Goal: Task Accomplishment & Management: Manage account settings

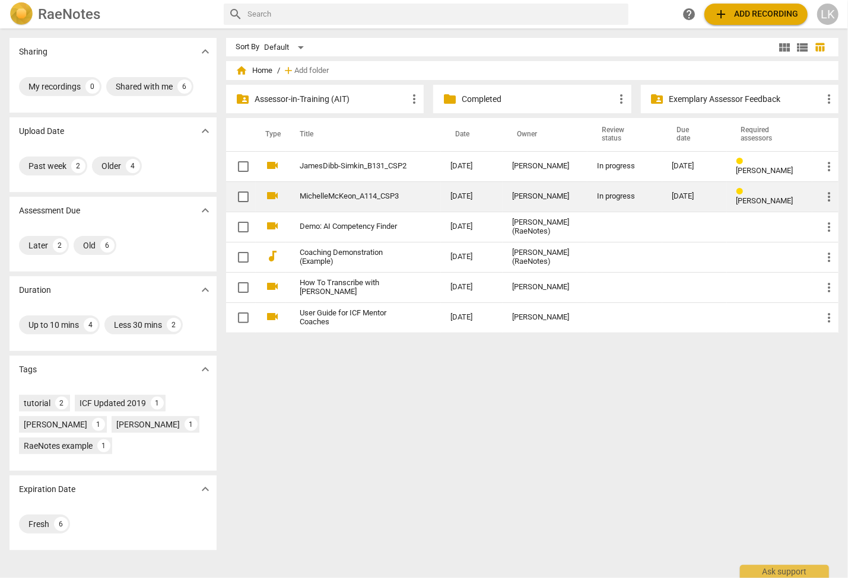
click at [396, 205] on td "MichelleMcKeon_A114_CSP3" at bounding box center [362, 197] width 155 height 30
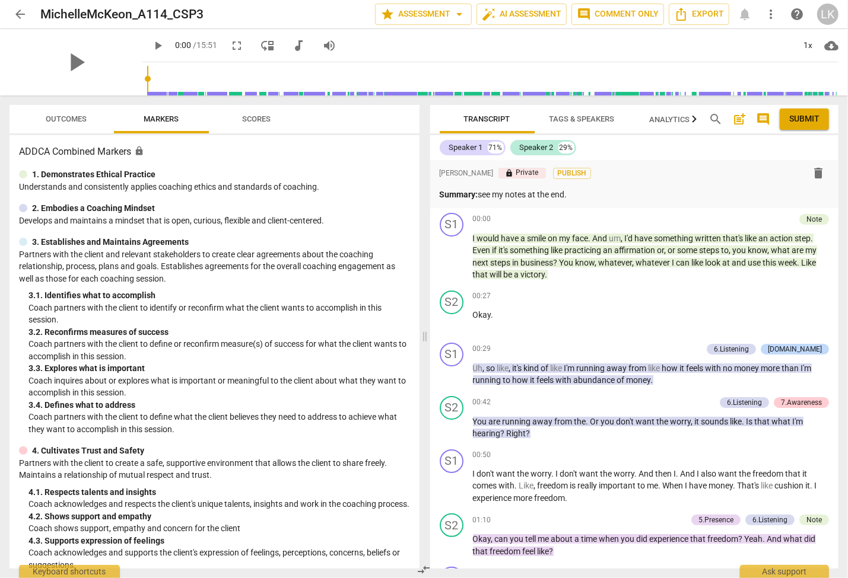
click at [63, 115] on span "Outcomes" at bounding box center [66, 119] width 41 height 9
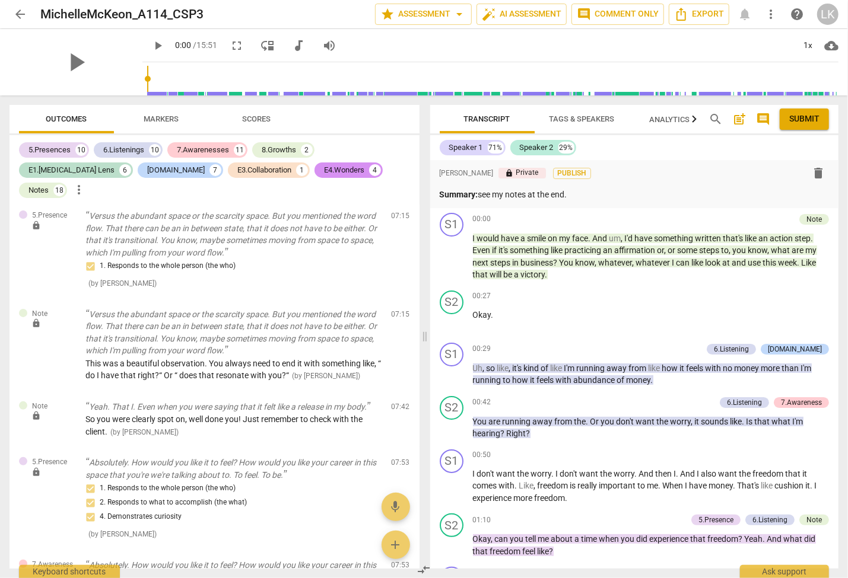
scroll to position [2718, 0]
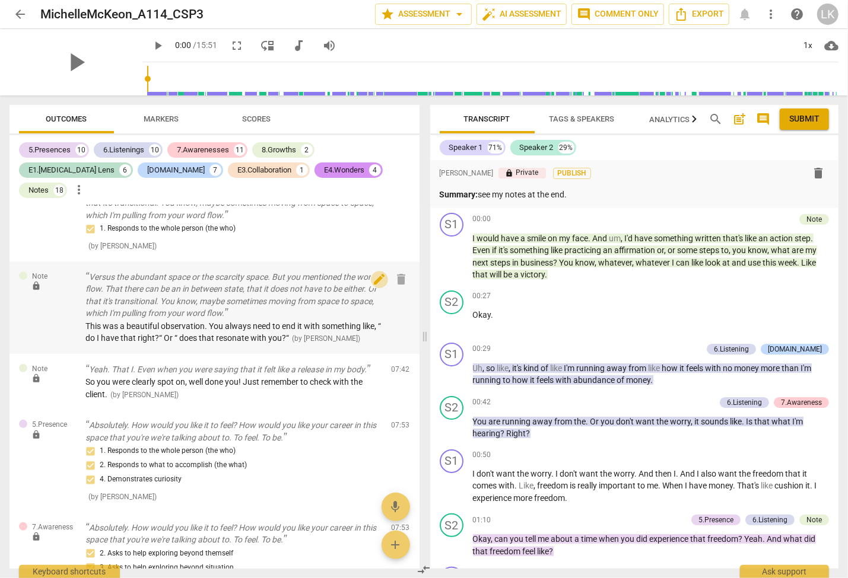
click at [380, 272] on span "edit" at bounding box center [379, 279] width 14 height 14
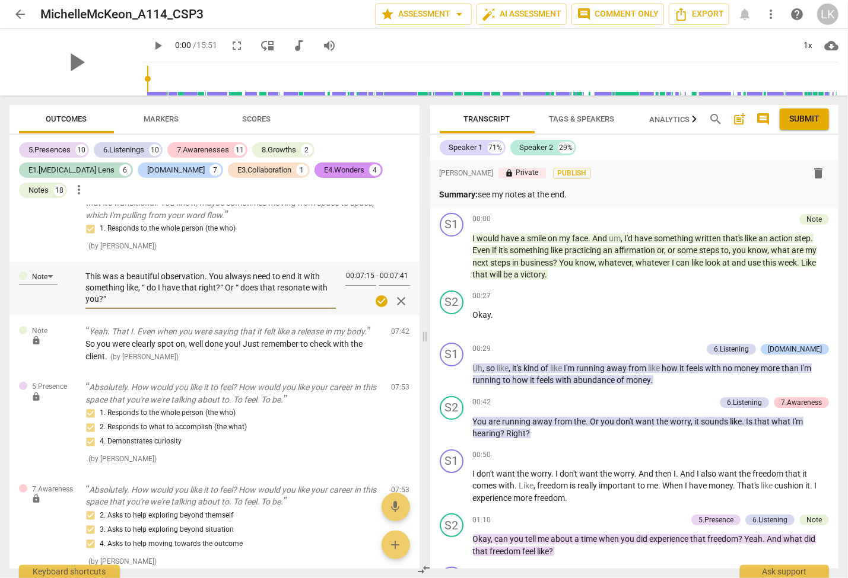
drag, startPoint x: 152, startPoint y: 253, endPoint x: 147, endPoint y: 257, distance: 6.9
click at [147, 271] on textarea "This was a beautiful observation. You always need to end it with something like…" at bounding box center [210, 288] width 250 height 34
type textarea "This was a beautiful observation. You always need to end it with something like…"
click at [241, 271] on textarea "This was a beautiful observation. You always need to end it with something like…" at bounding box center [210, 288] width 250 height 34
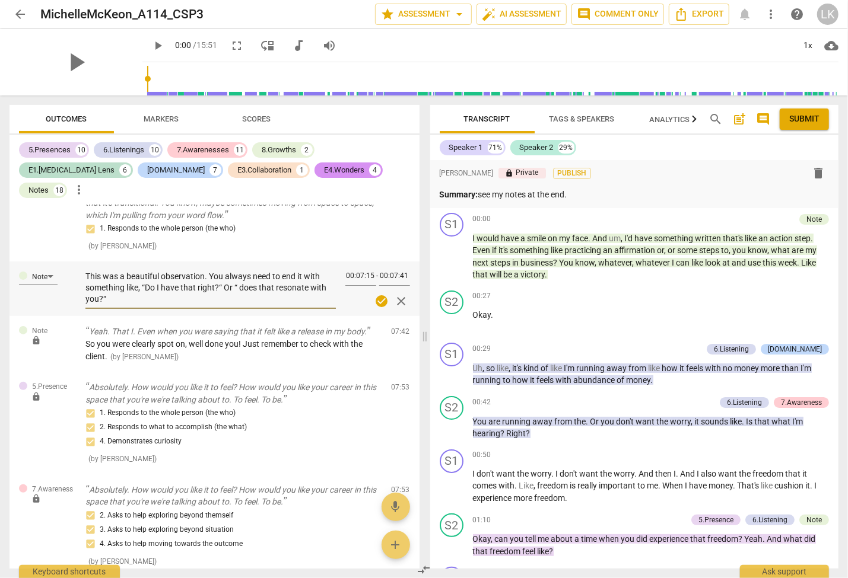
type textarea "This was a beautiful observation. You always need to end it with something like…"
click at [384, 294] on span "check_circle" at bounding box center [381, 301] width 14 height 14
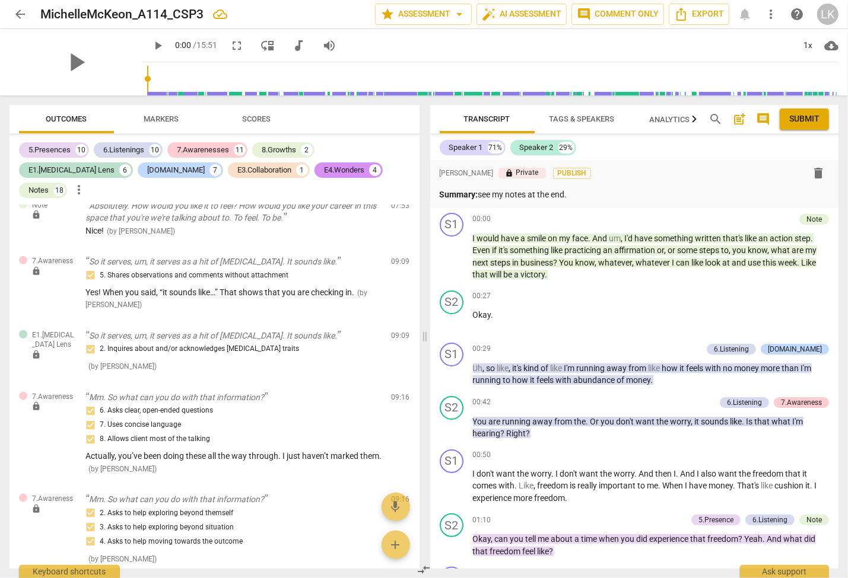
scroll to position [3220, 0]
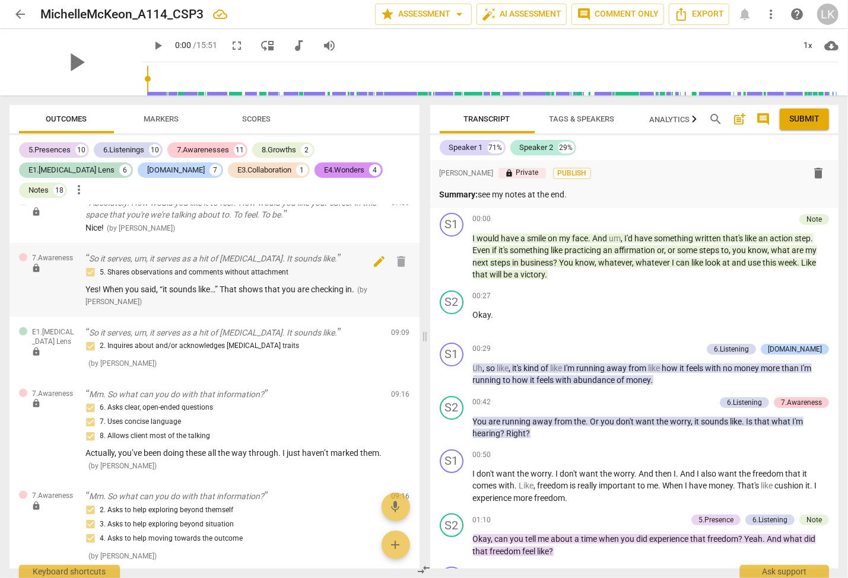
click at [379, 255] on span "edit" at bounding box center [379, 262] width 14 height 14
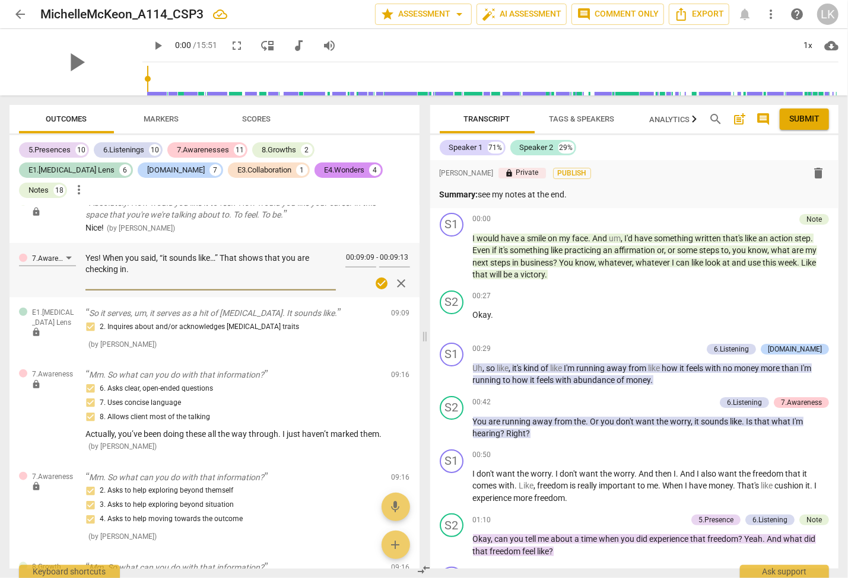
click at [164, 253] on textarea "Yes! When you said, “it sounds like…” That shows that you are checking in." at bounding box center [210, 270] width 250 height 34
type textarea "Yes! When you said, “t sounds like…” That shows that you are checking in."
type textarea "Yes! When you said, “It sounds like…” That shows that you are checking in."
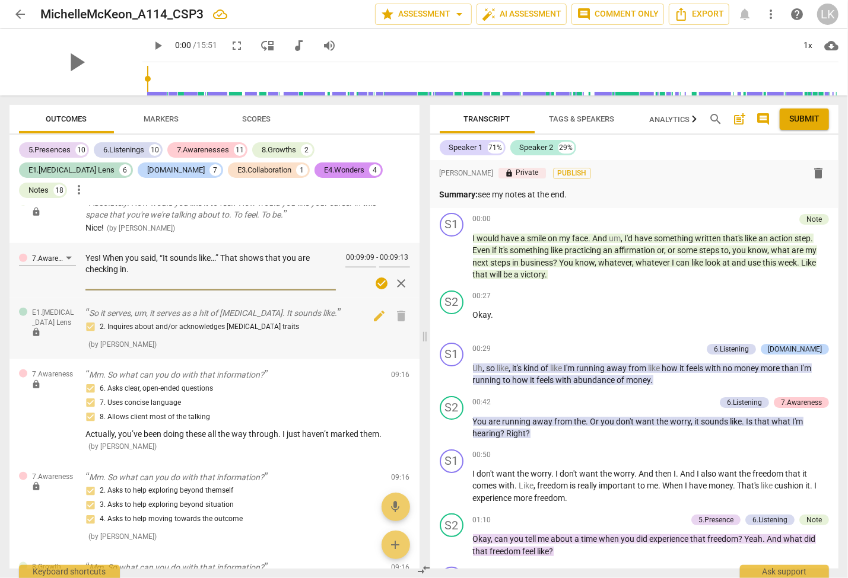
type textarea "Yes! When you said, “It sounds like…,” That shows that you are checking in."
type textarea "Yes! When you said, “It sounds like…,” hat shows that you are checking in."
type textarea "Yes! When you said, “It sounds like…,” that shows that you are checking in."
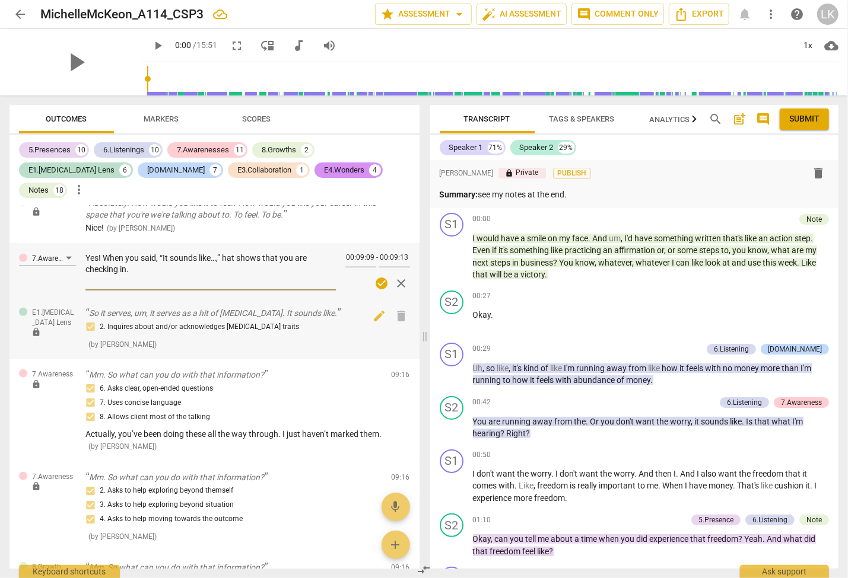
type textarea "Yes! When you said, “It sounds like…,” that shows that you are checking in."
type textarea "Yes! When you said, “It sounds like…,” that show that you are checking in."
type textarea "Yes! When you said, “It sounds like…,” that showw that you are checking in."
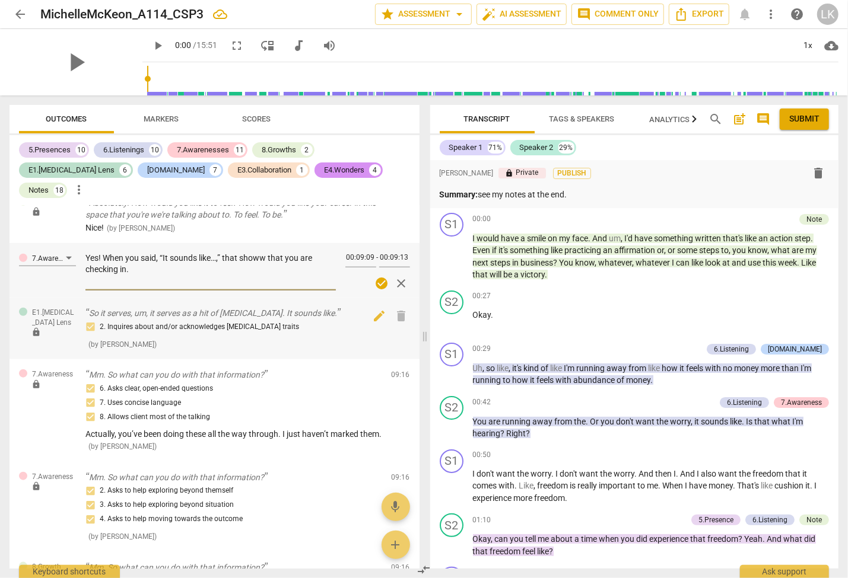
type textarea "Yes! When you said, “It sounds like…,” that showws that you are checking in."
type textarea "Yes! When you said, “It sounds like…,” that showw that you are checking in."
type textarea "Yes! When you said, “It sounds like…,” that show that you are checking in."
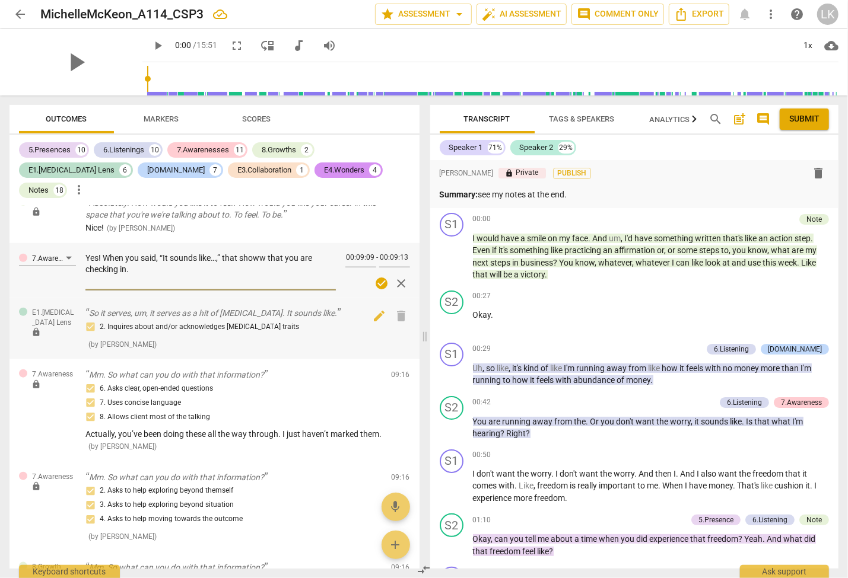
type textarea "Yes! When you said, “It sounds like…,” that show that you are checking in."
type textarea "Yes! When you said, “It sounds like…,” that showe that you are checking in."
type textarea "Yes! When you said, “It sounds like…,” that showed that you are checking in."
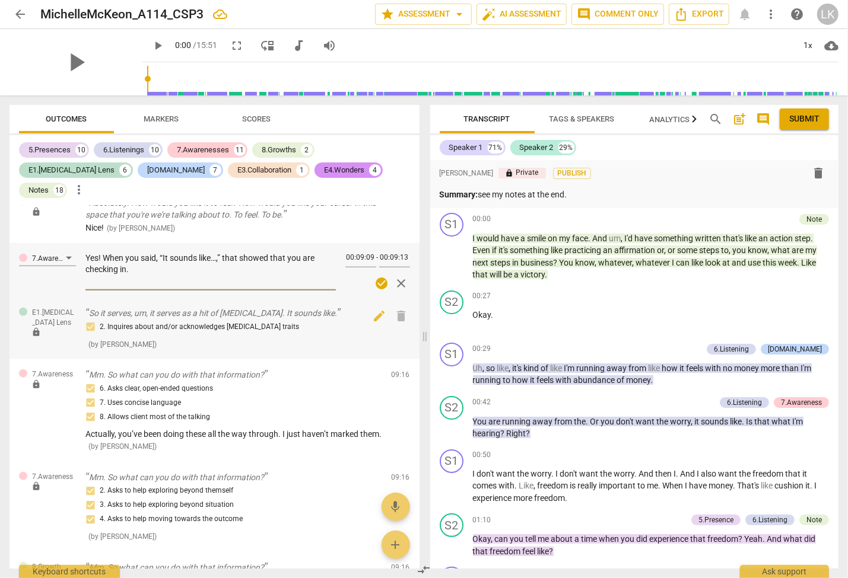
type textarea "Yes! When you said, “It sounds like…,” that showed that you ar checking in."
type textarea "Yes! When you said, “It sounds like…,” that showed that you a checking in."
type textarea "Yes! When you said, “It sounds like…,” that showed that you checking in."
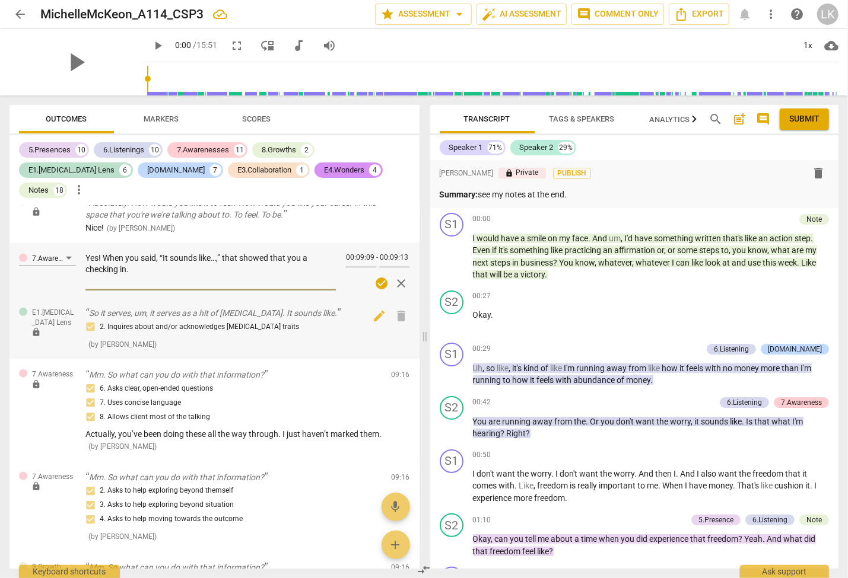
type textarea "Yes! When you said, “It sounds like…,” that showed that you checking in."
type textarea "Yes! When you said, “It sounds like…,” that showed that yo checking in."
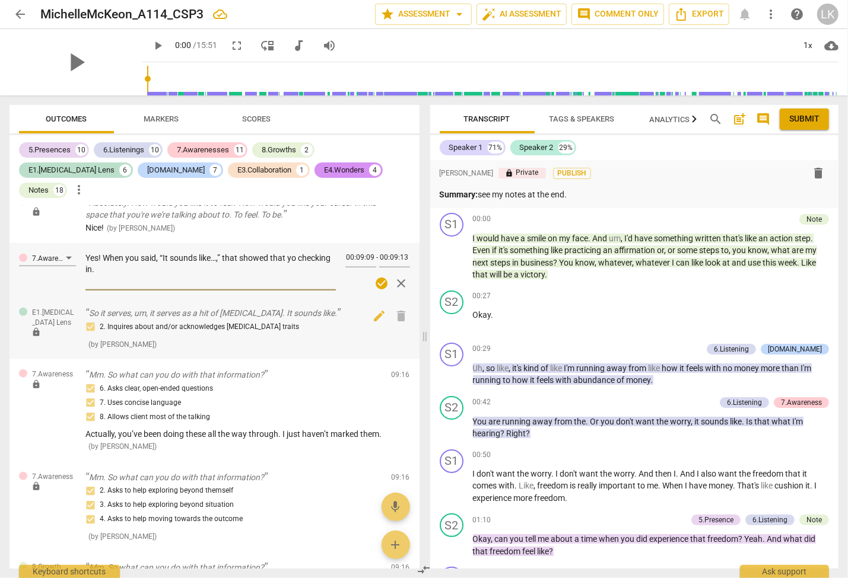
type textarea "Yes! When you said, “It sounds like…,” that showed that y checking in."
type textarea "Yes! When you said, “It sounds like…,” that showed that checking in."
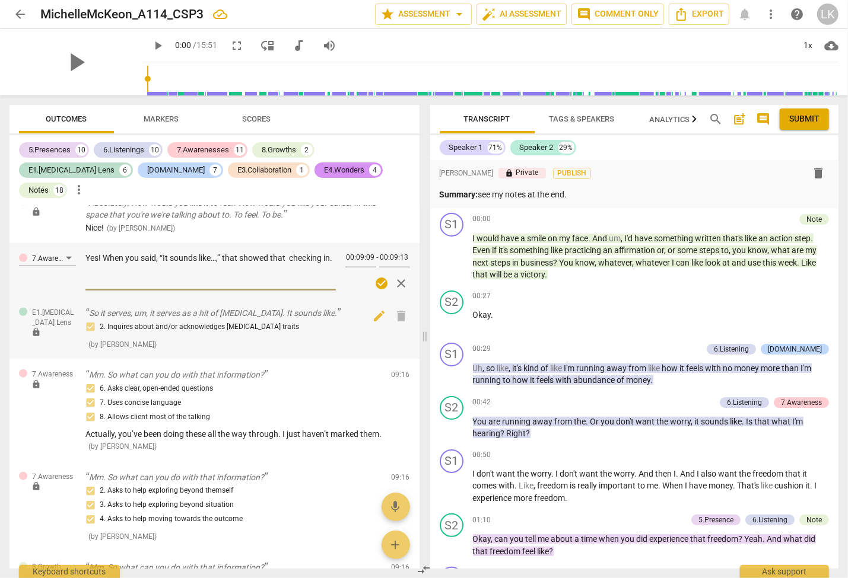
type textarea "Yes! When you said, “It sounds like…,” that showed that checking in."
type textarea "Yes! When you said, “It sounds like…,” that showed tha checking in."
type textarea "Yes! When you said, “It sounds like…,” that showed th checking in."
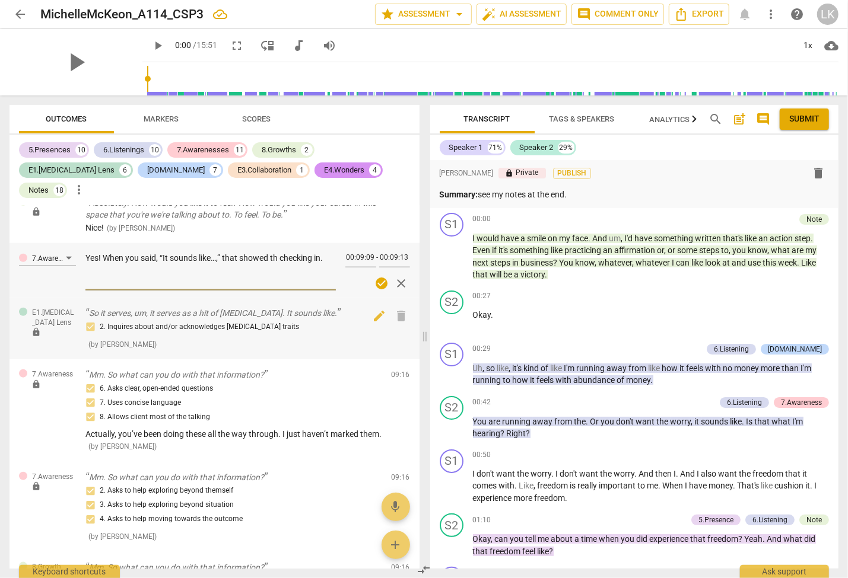
type textarea "Yes! When you said, “It sounds like…,” that showed t checking in."
type textarea "Yes! When you said, “It sounds like…,” that showed checking in."
type textarea "Yes! When you said, “It sounds like…,” that showed y checking in."
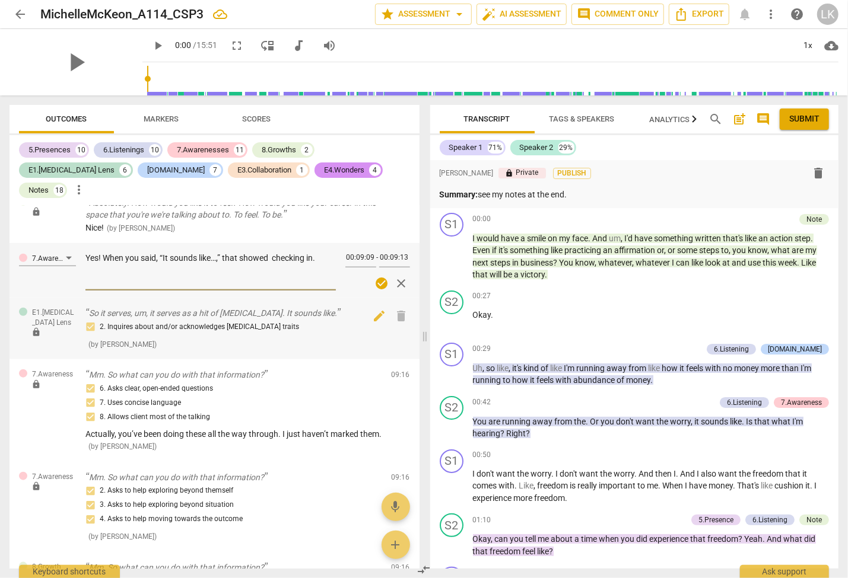
type textarea "Yes! When you said, “It sounds like…,” that showed y checking in."
type textarea "Yes! When you said, “It sounds like…,” that showed yo checking in."
type textarea "Yes! When you said, “It sounds like…,” that showed you checking in."
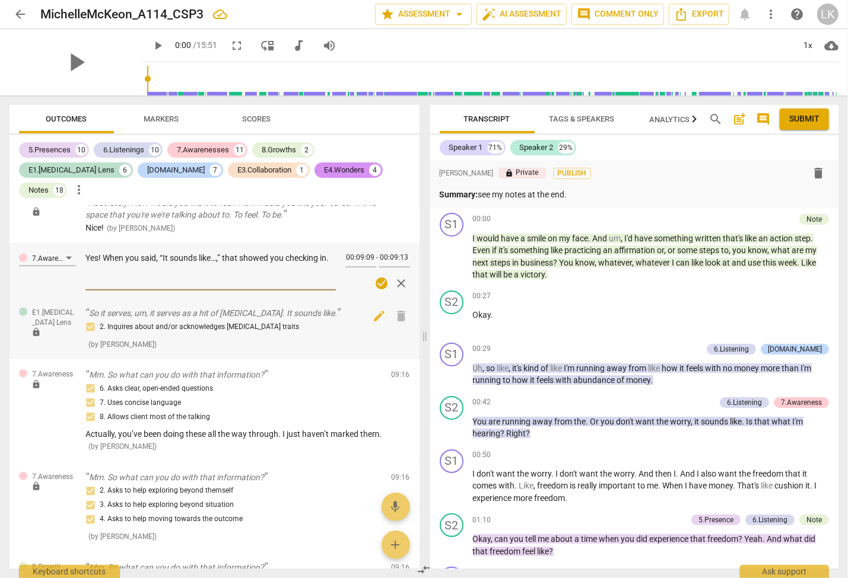
type textarea "Yes! When you said, “It sounds like…,” that showed you checking in."
type textarea "Yes! When you said, “It sounds like…,” that showed you w checking in."
type textarea "Yes! When you said, “It sounds like…,” that showed you we checking in."
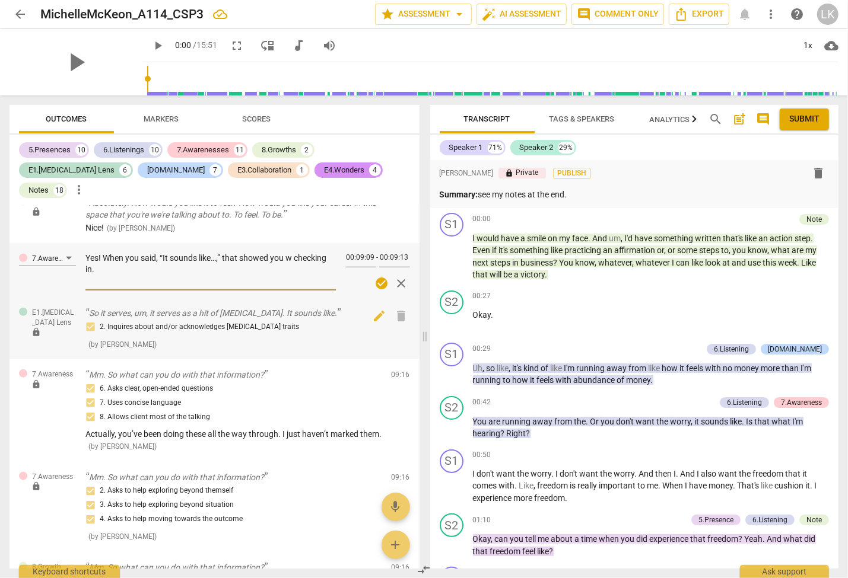
type textarea "Yes! When you said, “It sounds like…,” that showed you we checking in."
type textarea "Yes! When you said, “It sounds like…,” that showed you wer checking in."
type textarea "Yes! When you said, “It sounds like…,” that showed you were checking in."
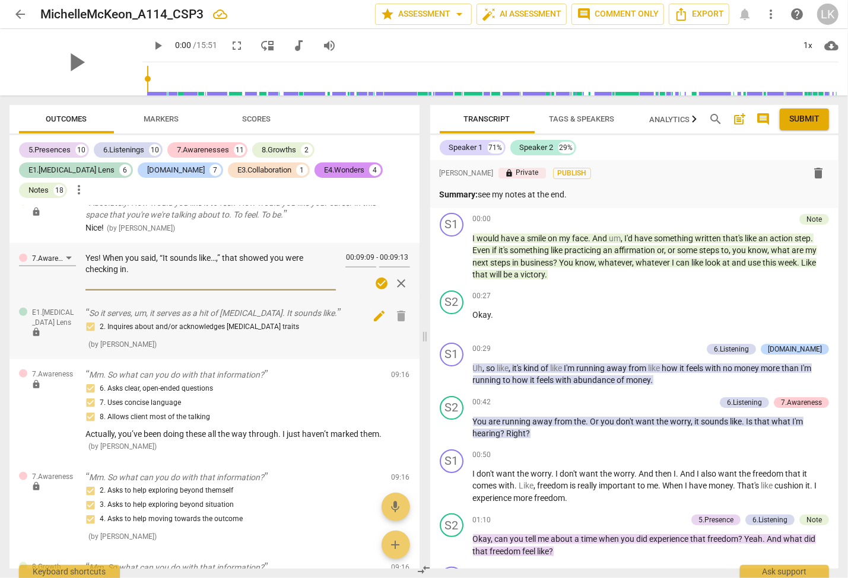
click at [374, 309] on span "edit" at bounding box center [379, 316] width 14 height 14
